Goal: Information Seeking & Learning: Compare options

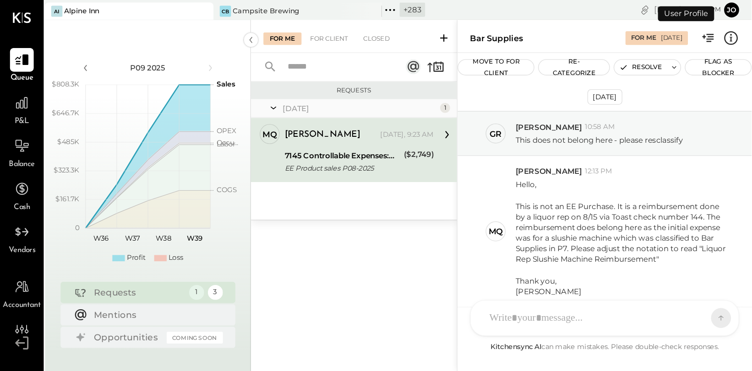
scroll to position [332, 0]
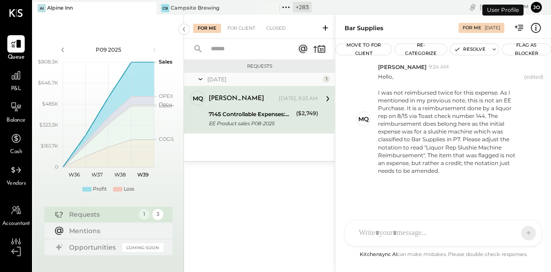
click at [152, 8] on icon at bounding box center [148, 8] width 11 height 11
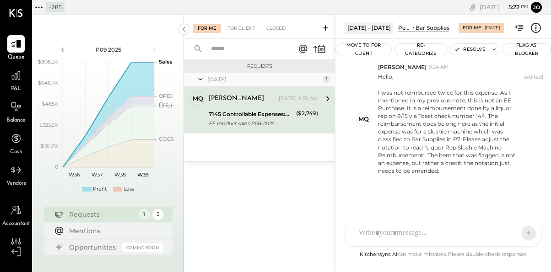
click at [42, 8] on icon at bounding box center [39, 7] width 12 height 12
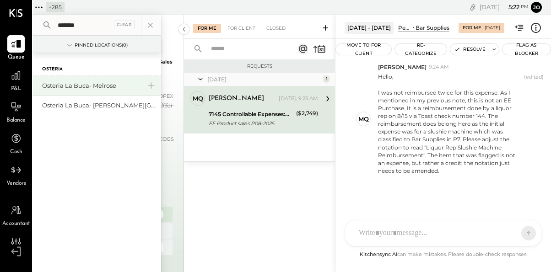
type input "*******"
click at [74, 80] on div "Osteria La Buca- Melrose" at bounding box center [97, 86] width 128 height 20
click at [82, 87] on div "Osteria La Buca- Melrose" at bounding box center [91, 86] width 99 height 9
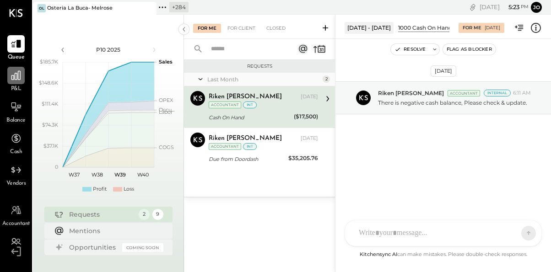
click at [18, 82] on icon at bounding box center [16, 76] width 12 height 12
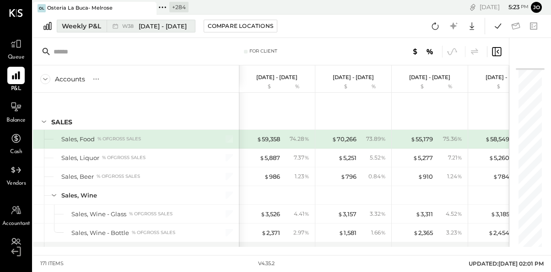
click at [99, 22] on div "Weekly P&L" at bounding box center [81, 26] width 39 height 9
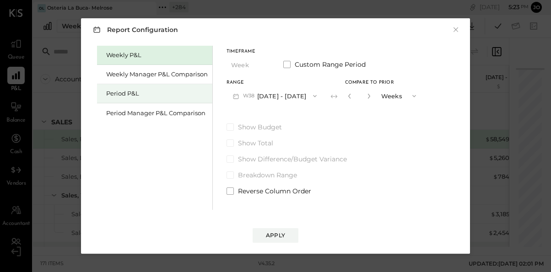
click at [160, 93] on div "Period P&L" at bounding box center [157, 93] width 102 height 9
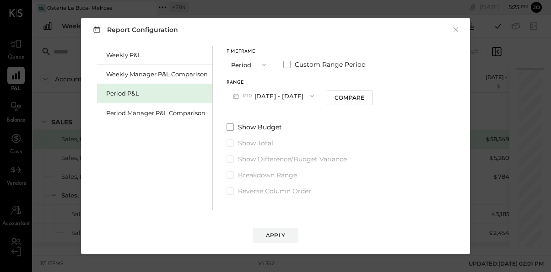
click at [262, 95] on button "P10 Sep 8 - Oct 5, 2025" at bounding box center [274, 95] width 94 height 17
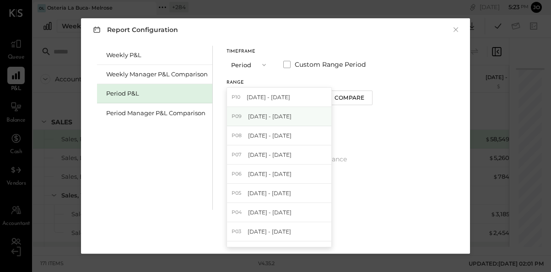
click at [317, 109] on div "P09 Aug 11 - Sep 7, 2025" at bounding box center [279, 116] width 104 height 19
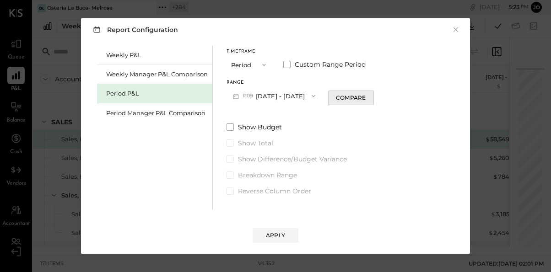
click at [360, 95] on div "Compare" at bounding box center [351, 98] width 30 height 8
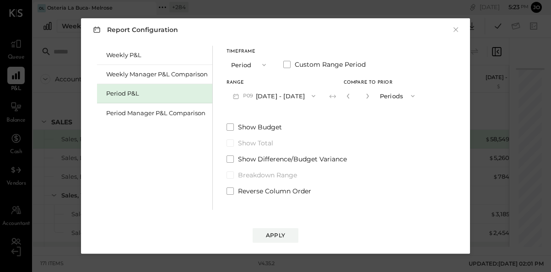
click at [364, 95] on input "*" at bounding box center [358, 95] width 12 height 15
click at [369, 95] on icon "button" at bounding box center [367, 96] width 2 height 5
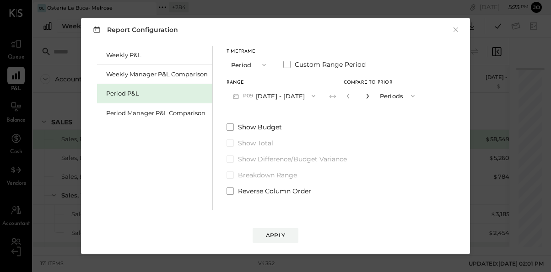
type input "*"
click at [280, 238] on div "Apply" at bounding box center [275, 236] width 19 height 8
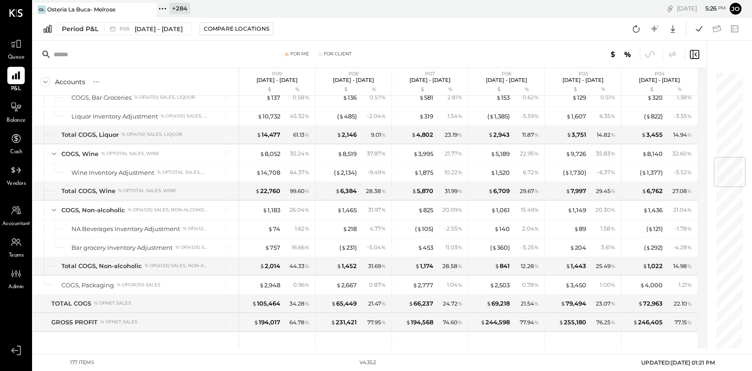
scroll to position [715, 0]
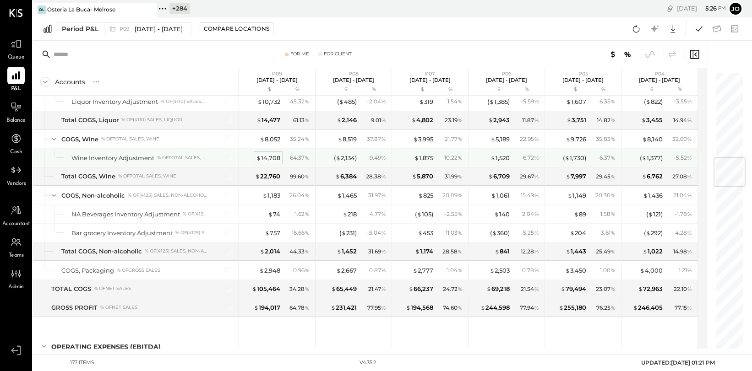
click at [267, 158] on div "$ 14,708" at bounding box center [268, 158] width 24 height 9
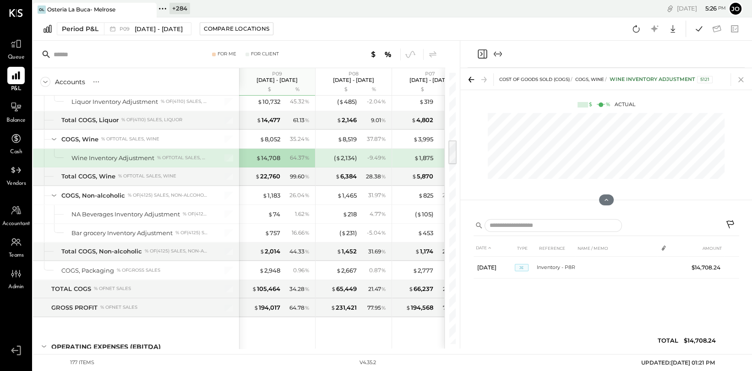
click at [551, 78] on icon at bounding box center [740, 79] width 5 height 5
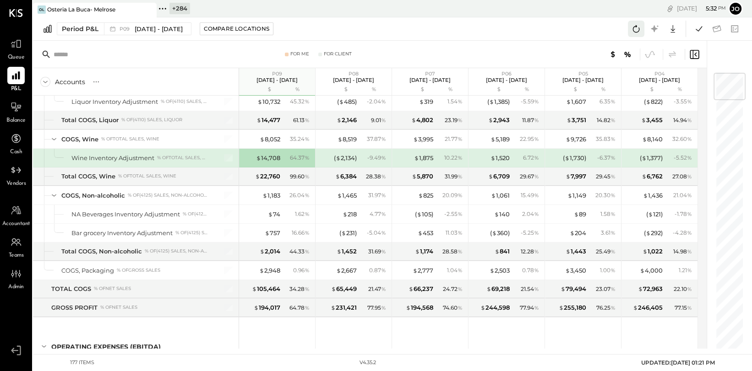
click at [551, 28] on icon at bounding box center [636, 29] width 12 height 12
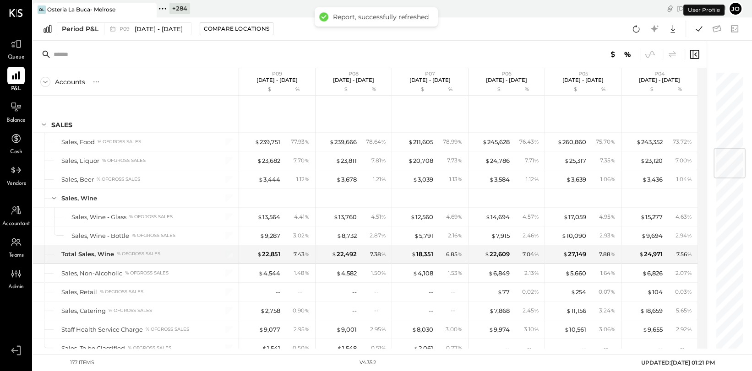
scroll to position [640, 0]
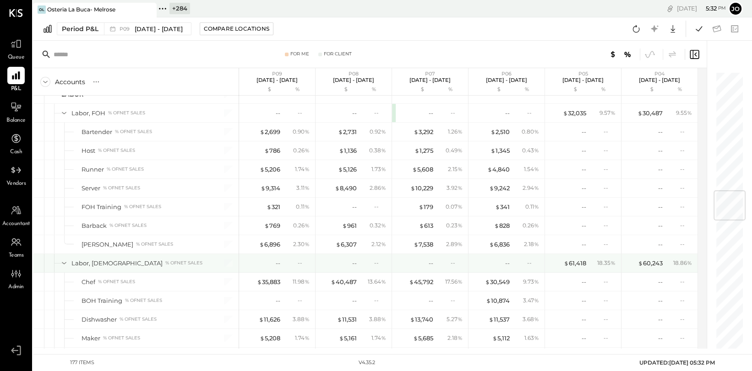
scroll to position [980, 0]
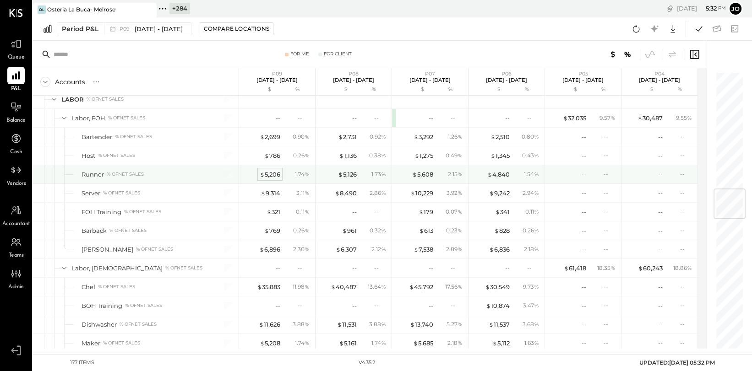
click at [272, 170] on div "$ 5,206" at bounding box center [270, 174] width 21 height 9
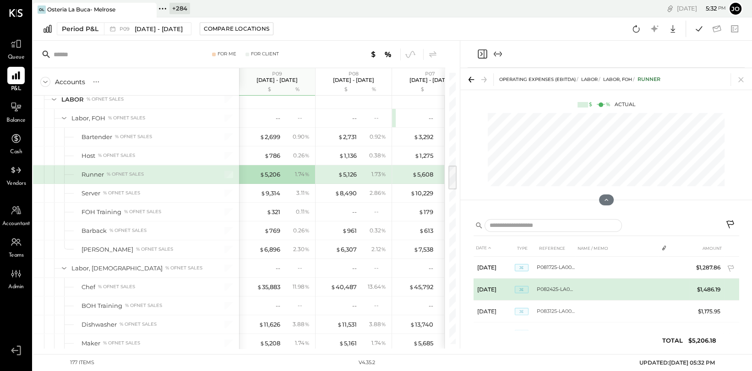
scroll to position [27, 0]
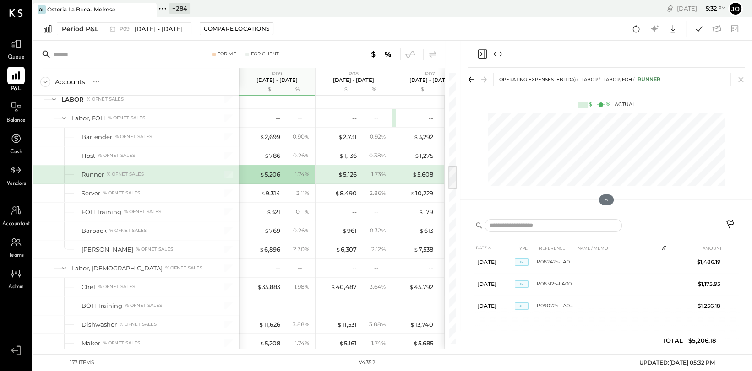
click at [738, 78] on icon at bounding box center [741, 79] width 13 height 13
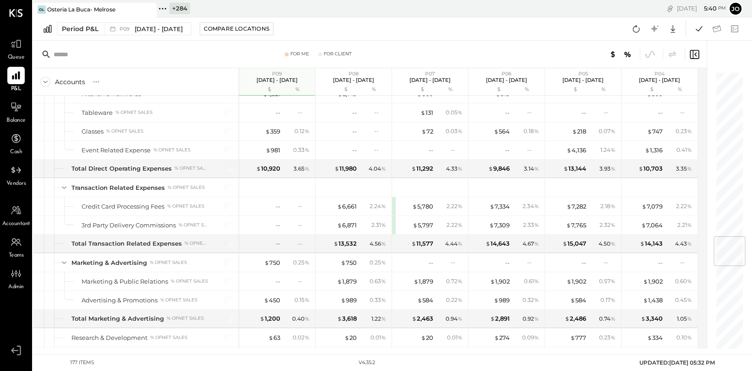
scroll to position [1360, 0]
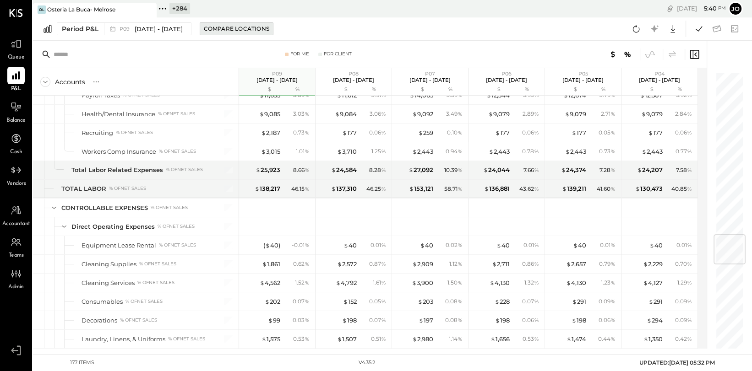
click at [243, 32] on div "Compare Locations" at bounding box center [236, 29] width 65 height 8
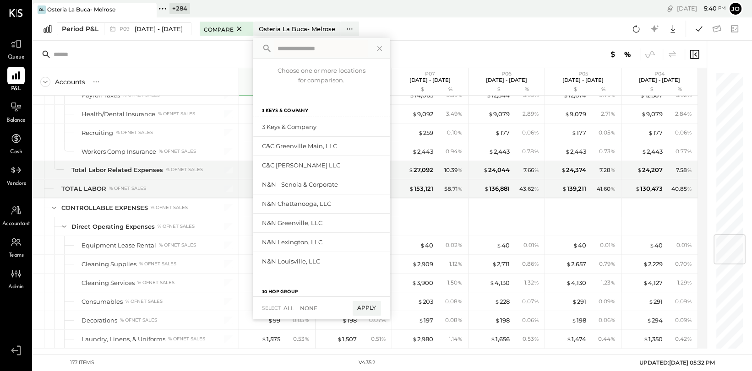
click at [183, 44] on div "For Me For Client" at bounding box center [370, 54] width 674 height 27
click at [174, 33] on div "P09 Aug 11 - Sep 7, 2025" at bounding box center [145, 29] width 82 height 12
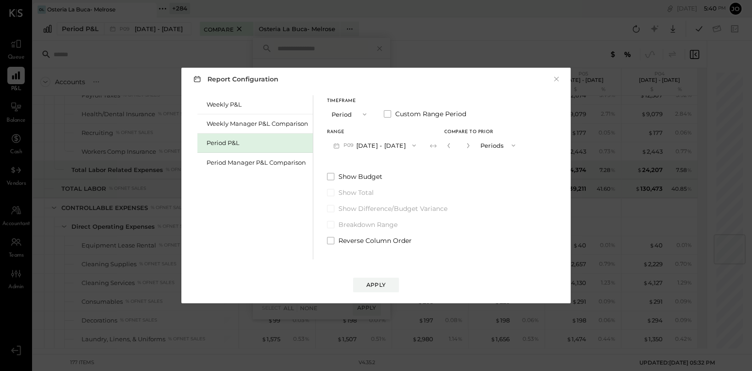
click at [473, 143] on div "*" at bounding box center [458, 145] width 28 height 17
click at [471, 143] on icon "button" at bounding box center [467, 145] width 5 height 5
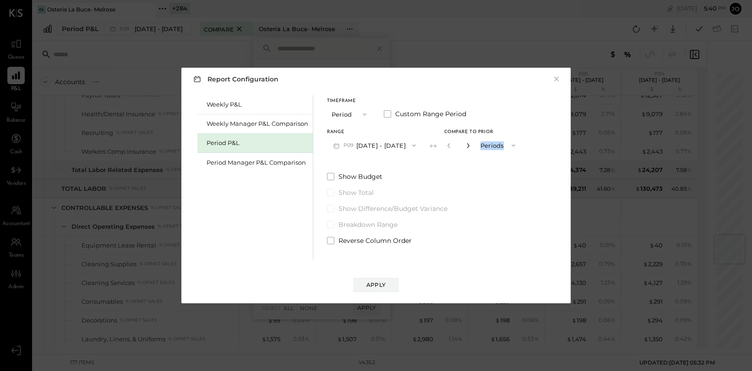
click at [471, 143] on icon "button" at bounding box center [467, 145] width 5 height 5
click at [452, 145] on icon "button" at bounding box center [448, 145] width 5 height 5
type input "*"
click at [371, 282] on div "Apply" at bounding box center [375, 285] width 19 height 8
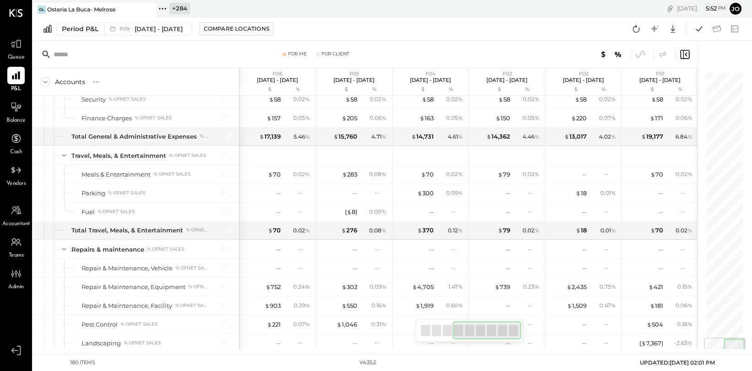
scroll to position [1642, 0]
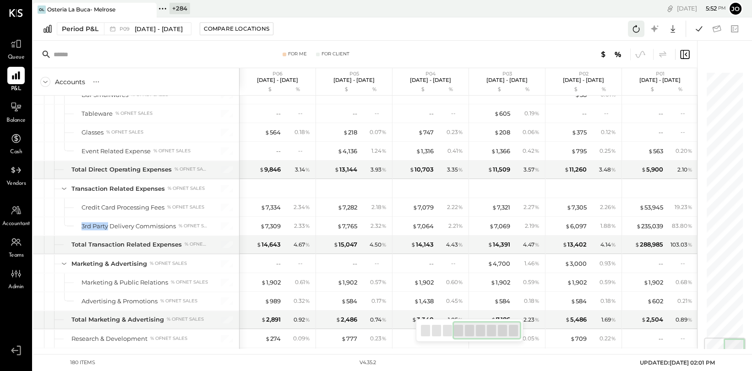
click at [635, 32] on icon at bounding box center [636, 28] width 7 height 7
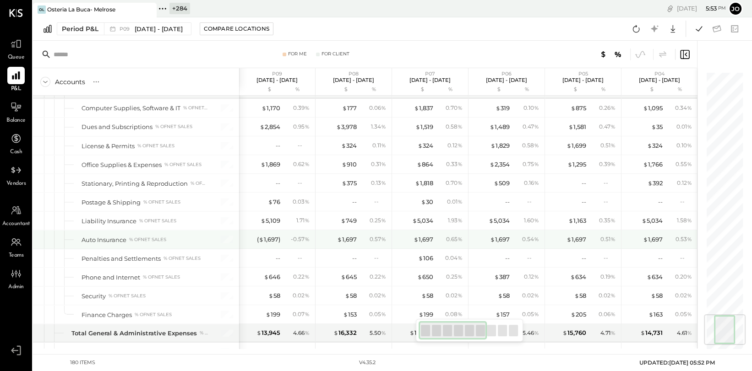
scroll to position [2028, 0]
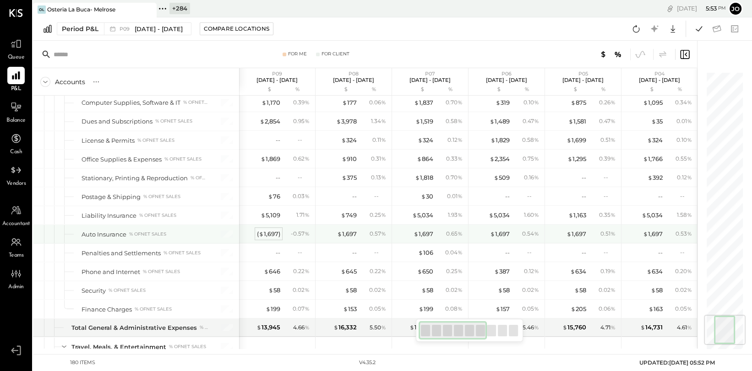
click at [269, 230] on div "( $ 1,697 )" at bounding box center [268, 234] width 23 height 9
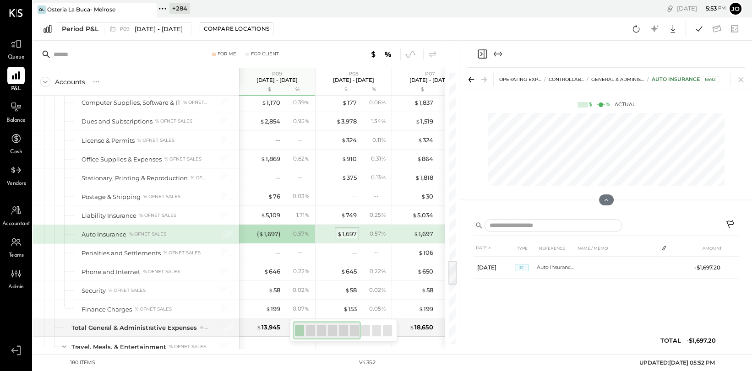
click at [349, 233] on div "$ 1,697" at bounding box center [347, 234] width 20 height 9
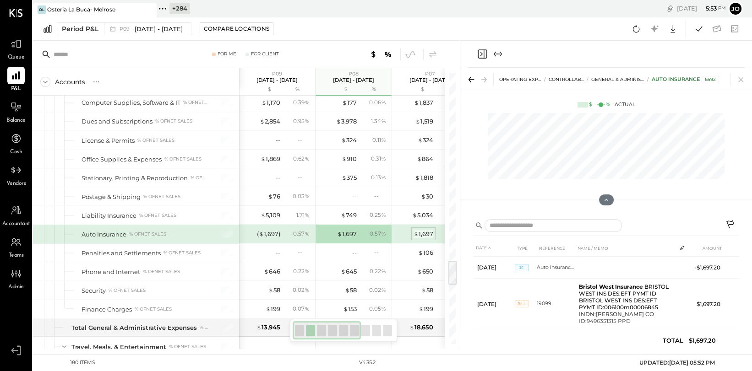
click at [422, 230] on div "$ 1,697" at bounding box center [424, 234] width 20 height 9
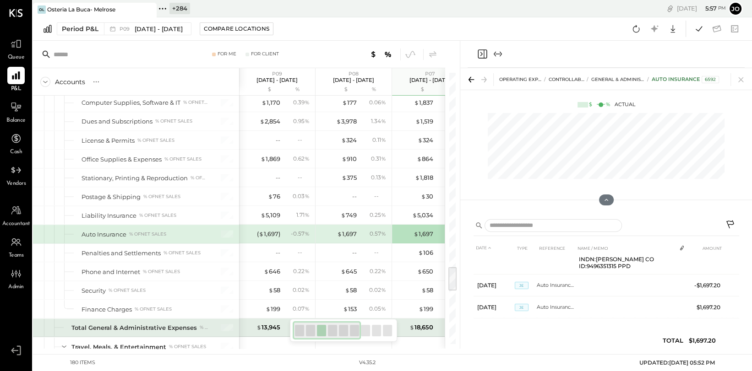
scroll to position [2102, 0]
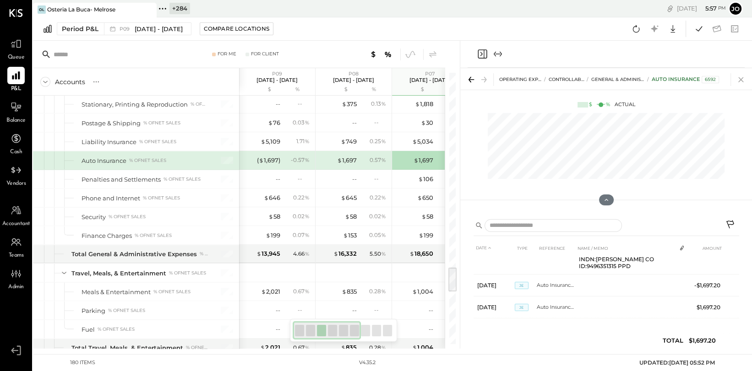
click at [739, 81] on icon at bounding box center [740, 79] width 5 height 5
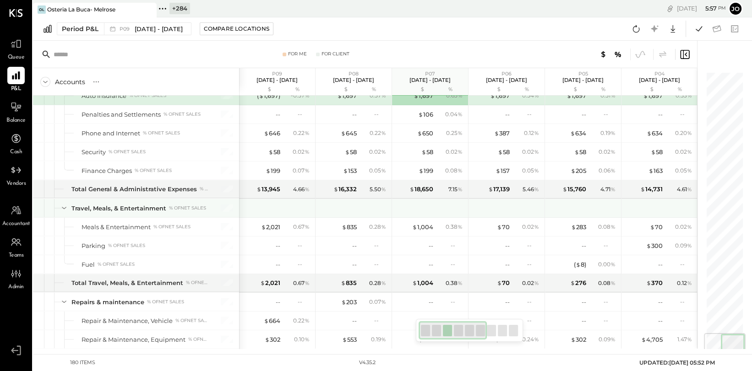
scroll to position [2188, 0]
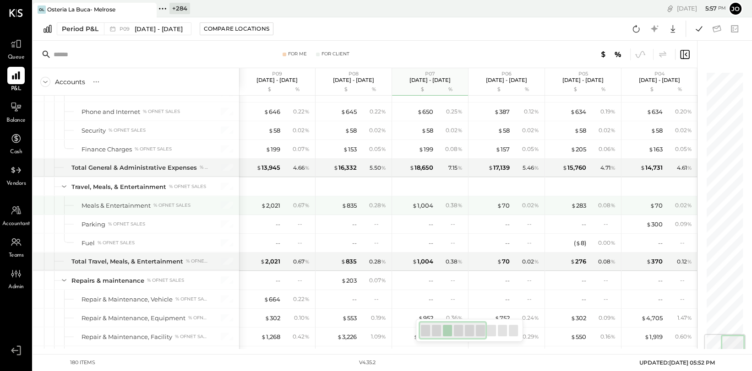
click at [259, 202] on div "$ 2,021" at bounding box center [262, 206] width 37 height 9
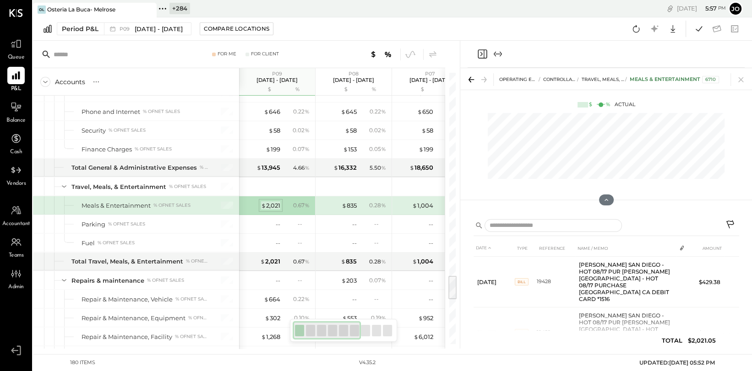
click at [271, 202] on div "$ 2,021" at bounding box center [270, 206] width 19 height 9
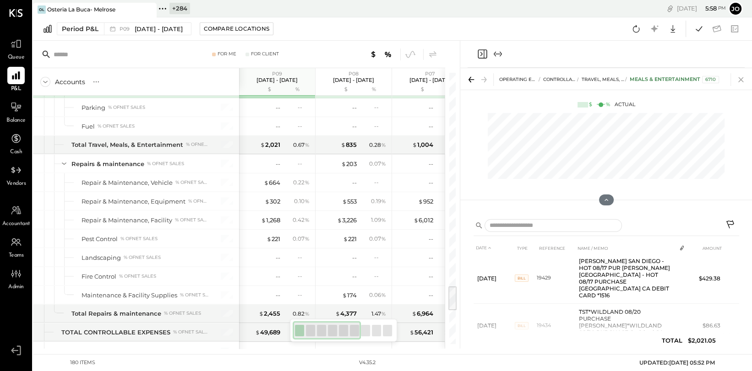
click at [741, 74] on icon at bounding box center [741, 79] width 13 height 13
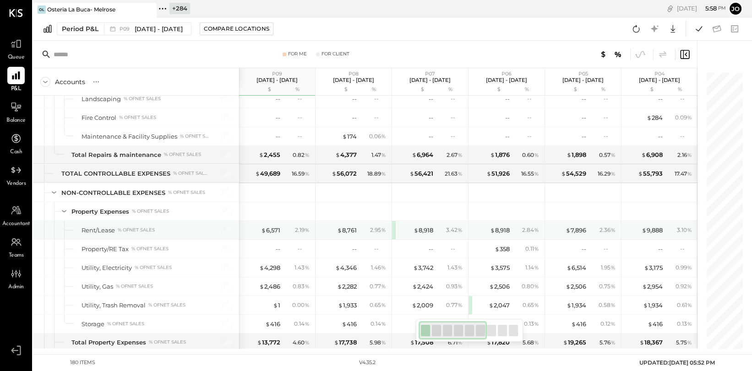
scroll to position [2471, 0]
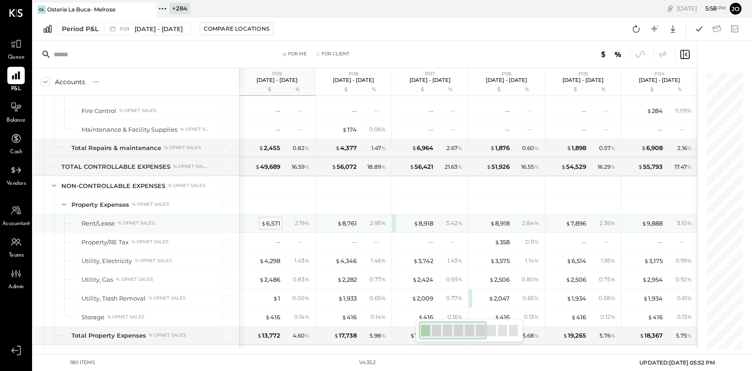
click at [267, 219] on div "$ 6,571" at bounding box center [270, 223] width 19 height 9
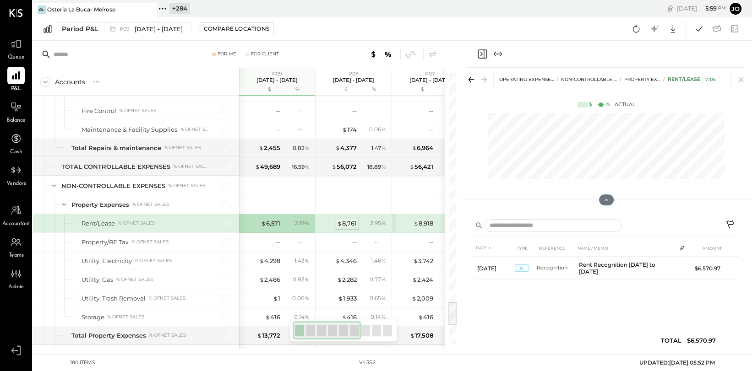
click at [349, 221] on div "$ 8,761" at bounding box center [347, 223] width 20 height 9
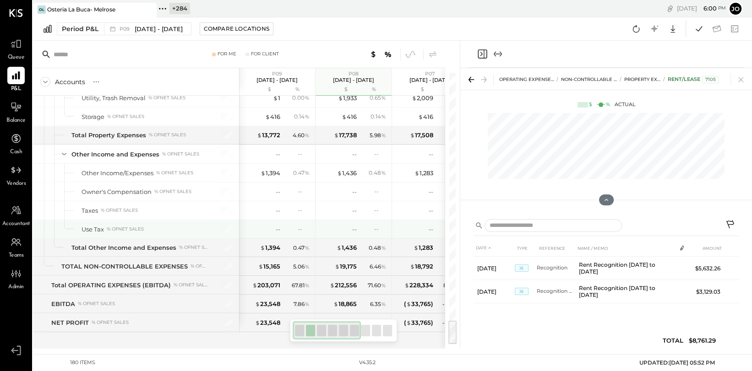
scroll to position [2671, 0]
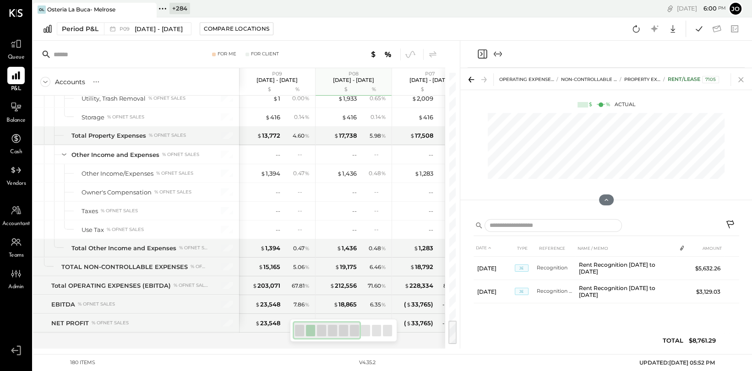
click at [739, 79] on icon at bounding box center [741, 79] width 13 height 13
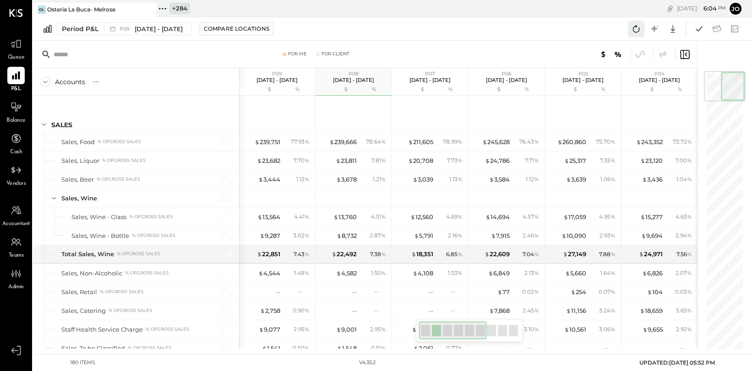
click at [637, 30] on icon at bounding box center [636, 29] width 12 height 12
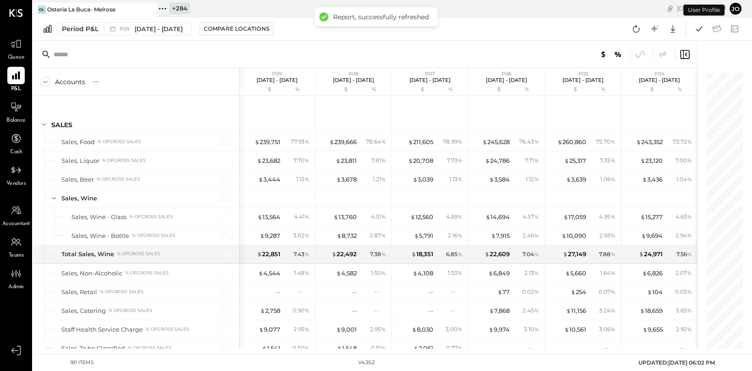
scroll to position [2457, 0]
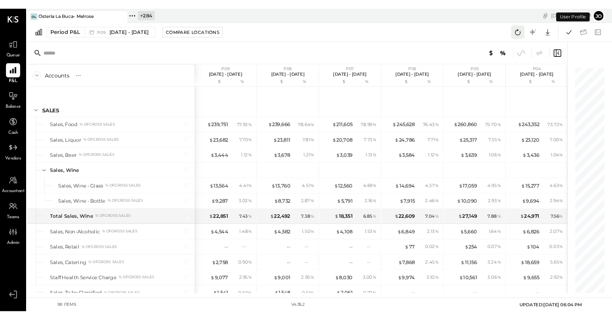
scroll to position [2476, 0]
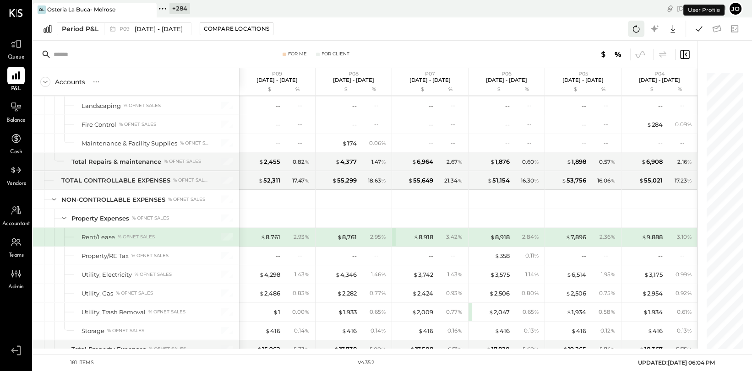
click at [637, 30] on icon at bounding box center [636, 29] width 12 height 12
click at [535, 28] on div "Period P&L P09 [DATE] - [DATE] Compare Locations Google Sheets Excel" at bounding box center [392, 28] width 719 height 23
